Goal: Information Seeking & Learning: Find specific fact

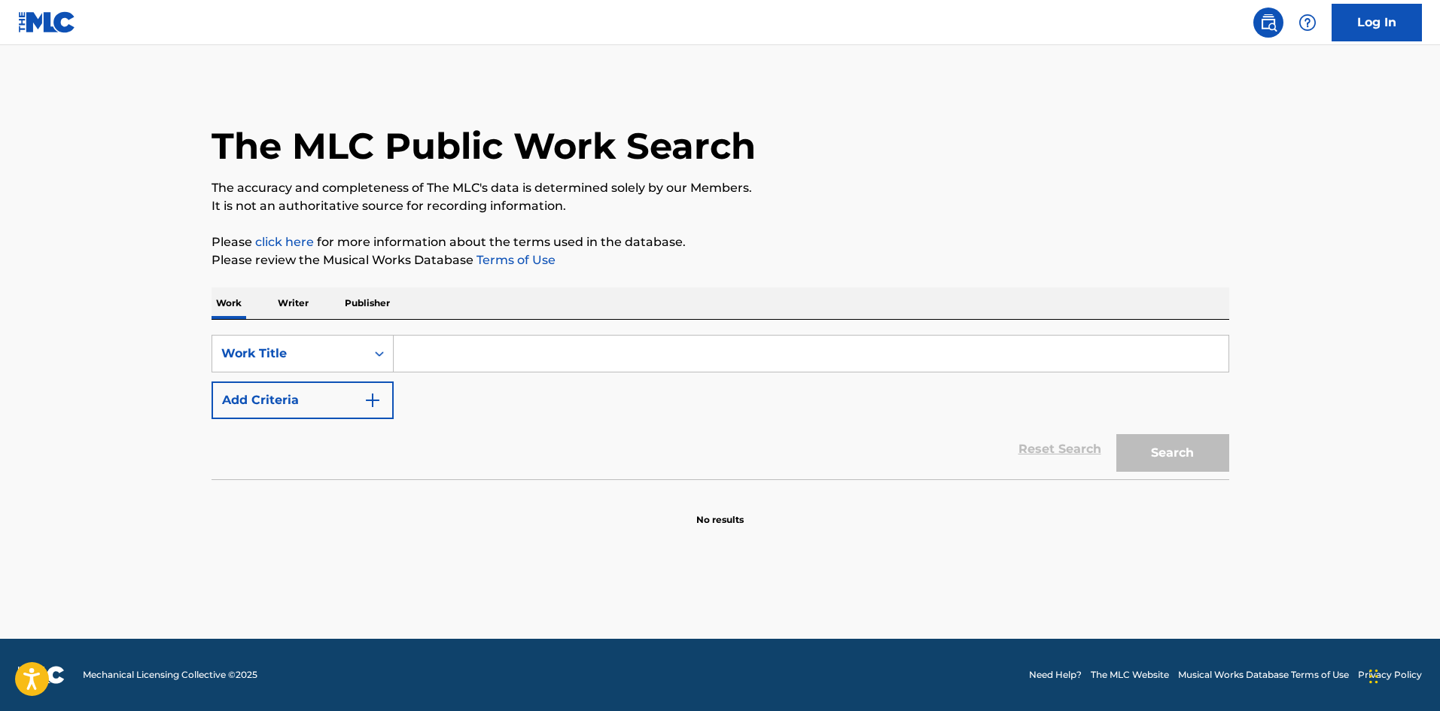
click at [441, 355] on input "Search Form" at bounding box center [811, 354] width 835 height 36
paste input "SHUO AI NI"
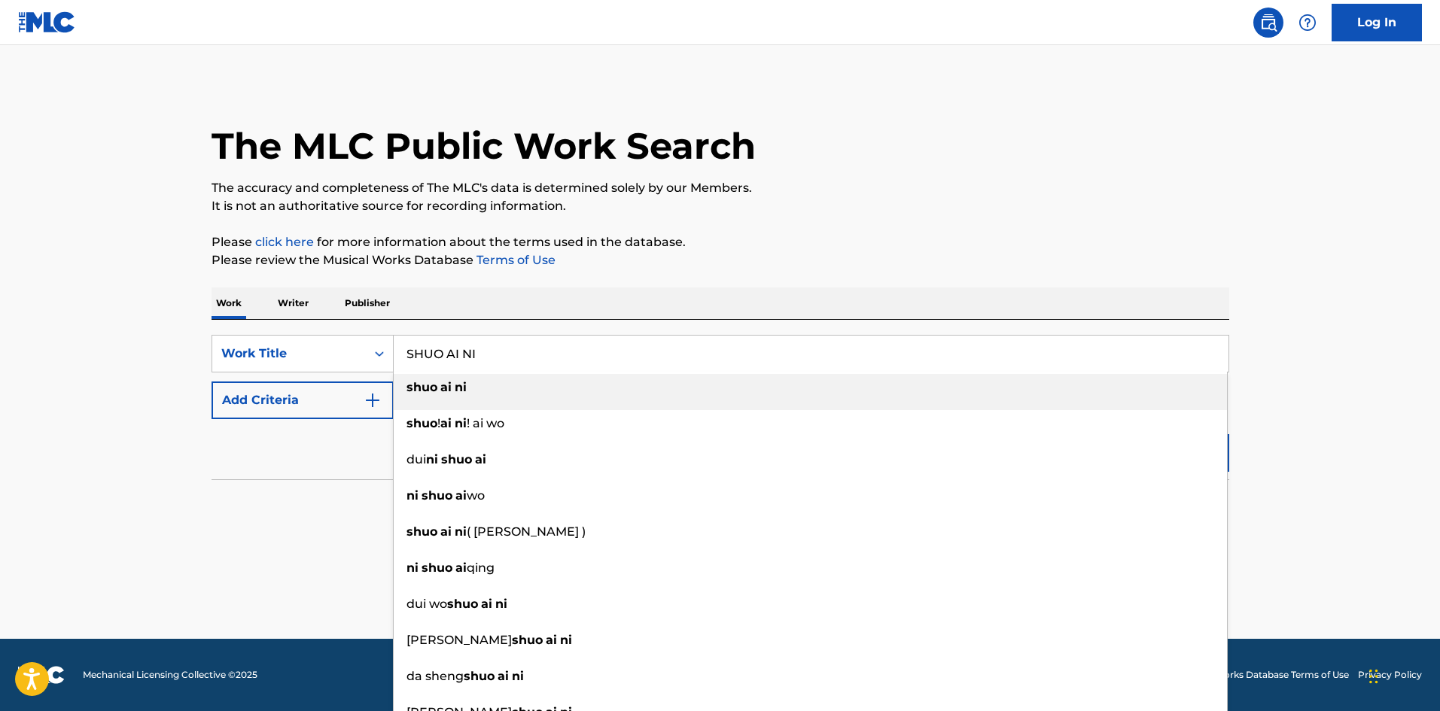
type input "SHUO AI NI"
click at [486, 392] on div "shuo ai ni" at bounding box center [810, 387] width 833 height 27
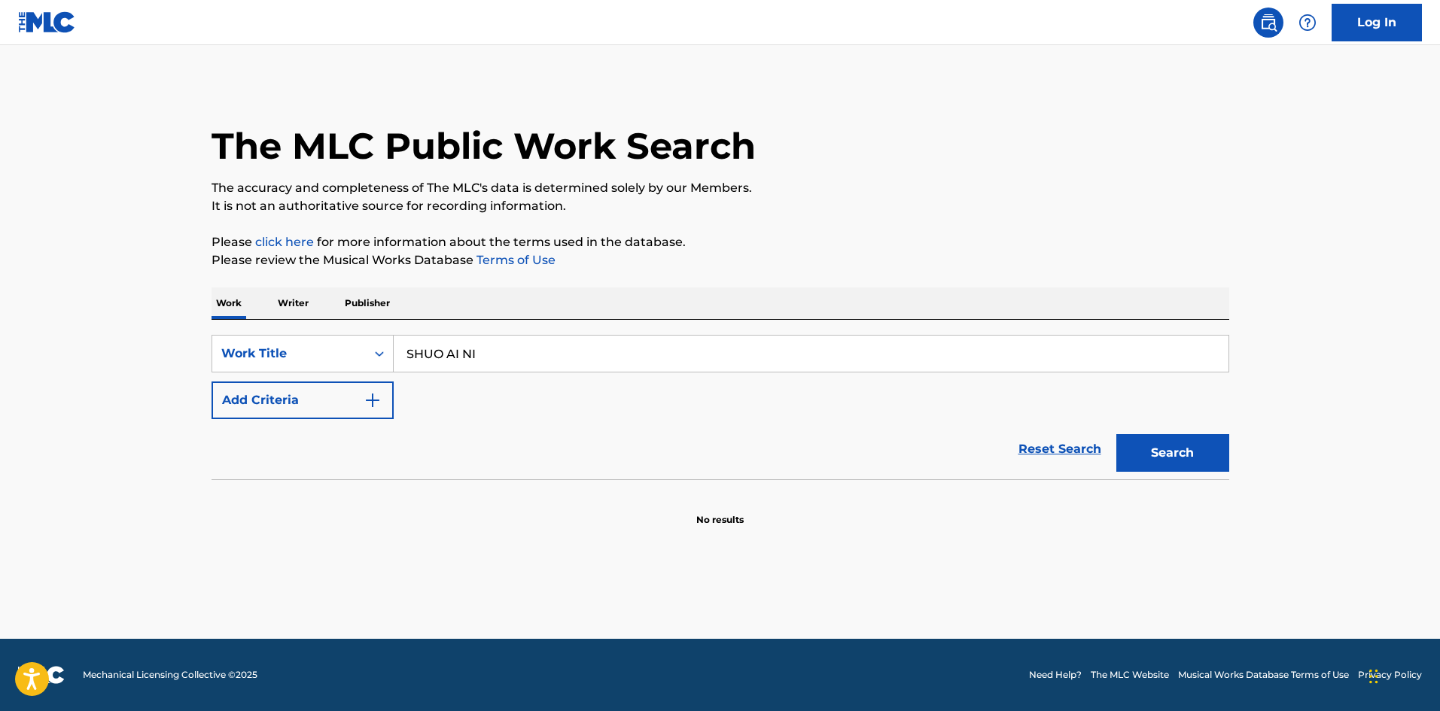
click at [1149, 453] on button "Search" at bounding box center [1172, 453] width 113 height 38
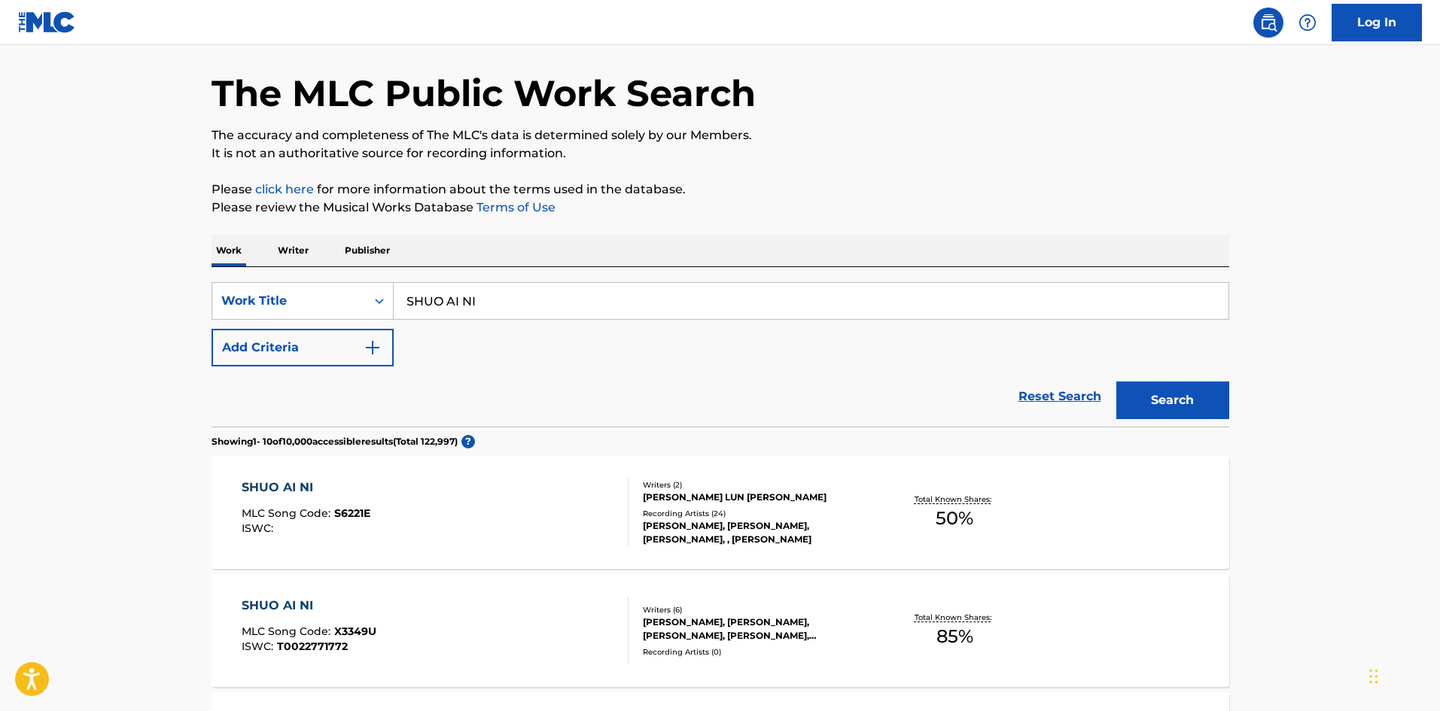
scroll to position [151, 0]
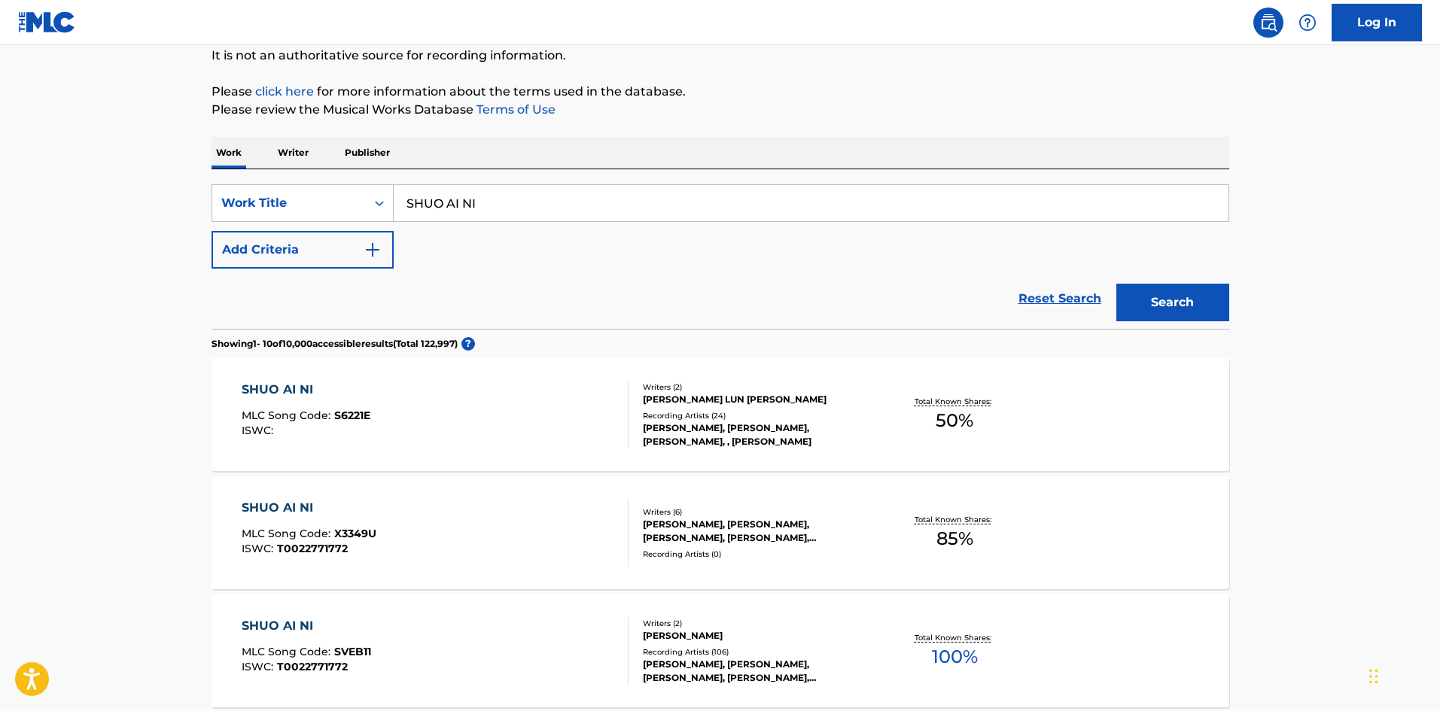
click at [303, 508] on div "SHUO AI NI" at bounding box center [309, 508] width 135 height 18
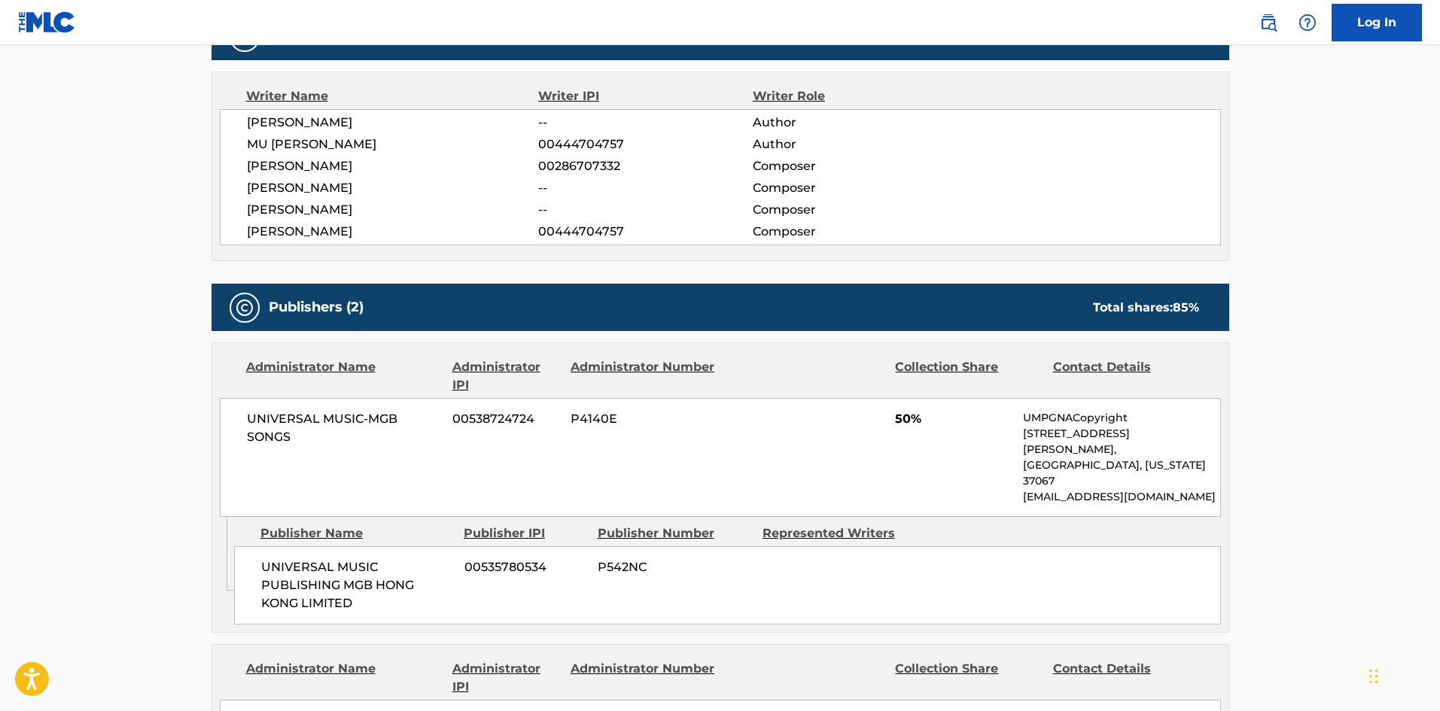
scroll to position [303, 0]
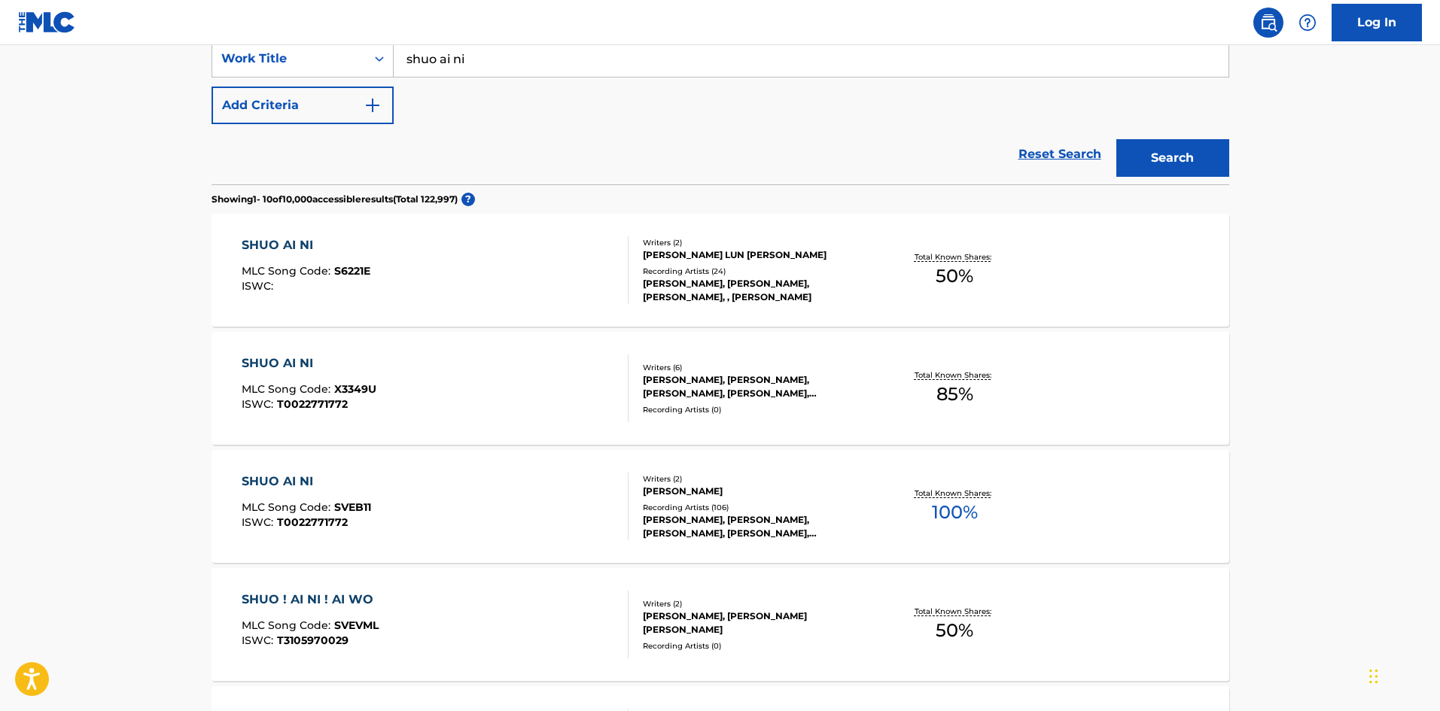
scroll to position [301, 0]
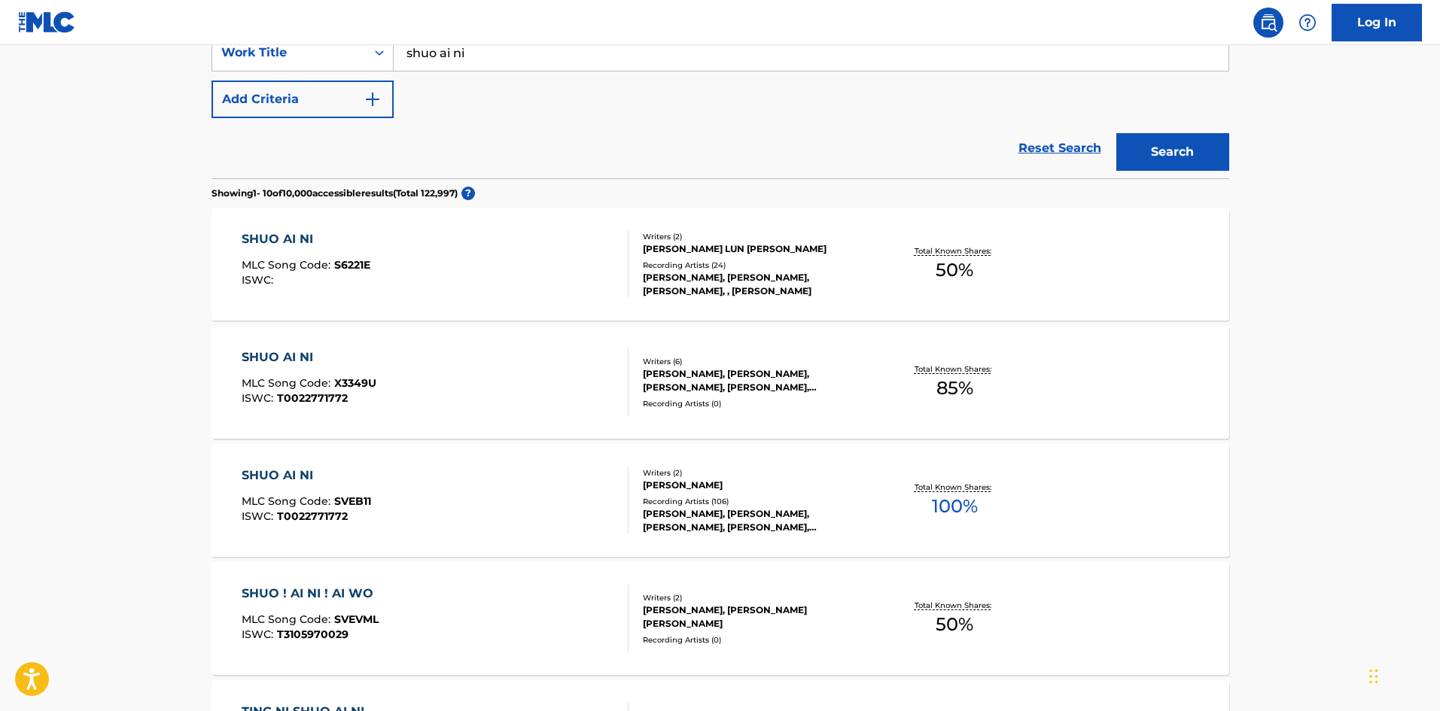
click at [570, 261] on div "SHUO AI NI MLC Song Code : S6221E ISWC :" at bounding box center [435, 264] width 387 height 68
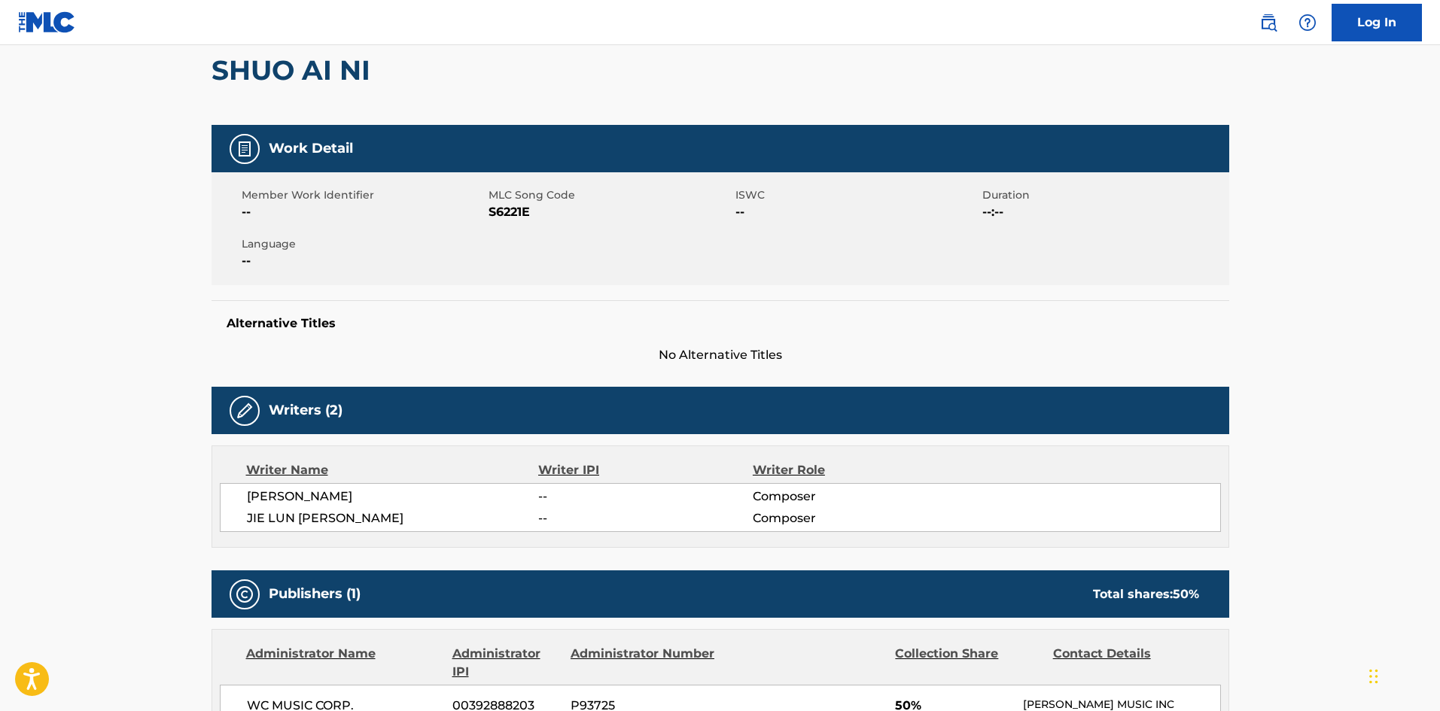
scroll to position [75, 0]
